Goal: Task Accomplishment & Management: Manage account settings

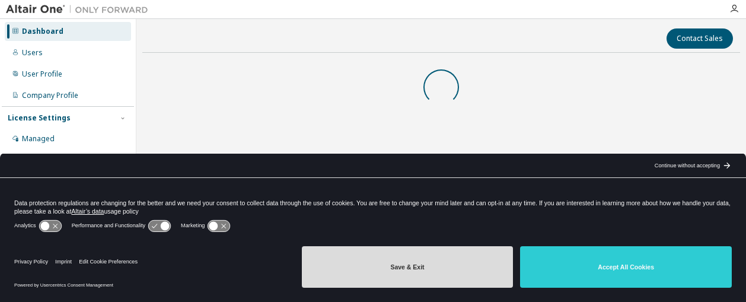
click at [455, 278] on button "Save & Exit" at bounding box center [408, 266] width 212 height 41
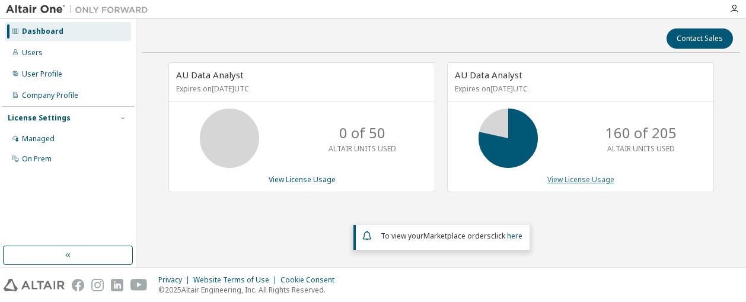
click at [573, 174] on link "View License Usage" at bounding box center [580, 179] width 67 height 10
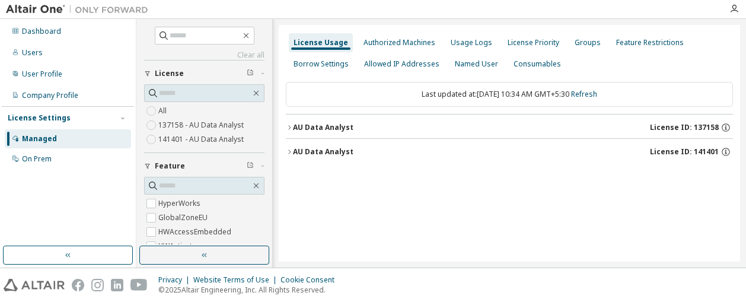
click at [178, 139] on label "141401 - AU Data Analyst" at bounding box center [202, 139] width 88 height 14
click at [290, 127] on icon "button" at bounding box center [289, 127] width 7 height 7
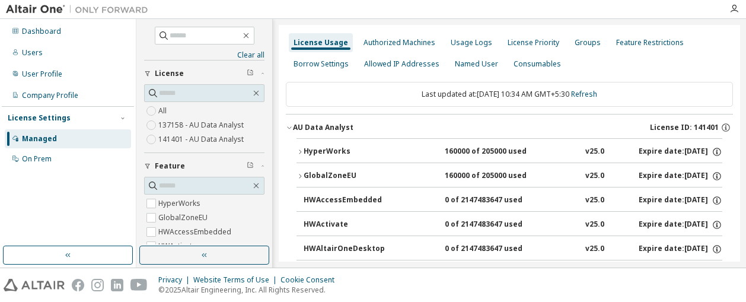
click at [305, 173] on div "GlobalZoneEU" at bounding box center [356, 176] width 107 height 11
